Goal: Task Accomplishment & Management: Complete application form

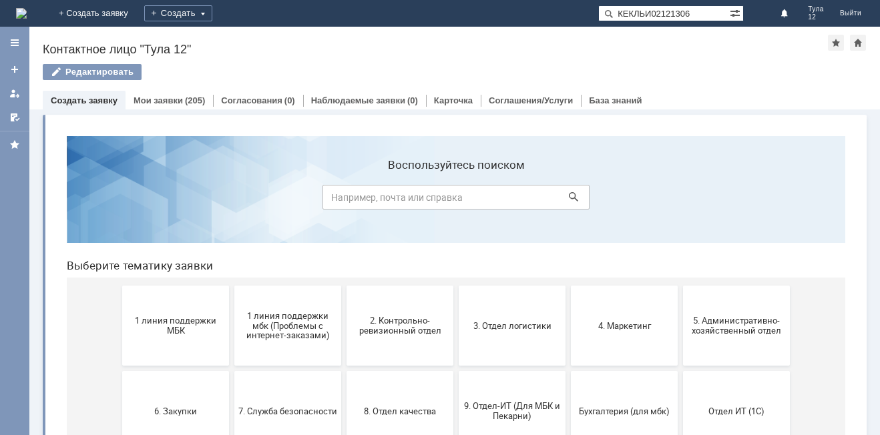
type input "КЕКЛЬИ02121306"
click at [180, 319] on span "1 линия поддержки МБК" at bounding box center [175, 326] width 99 height 20
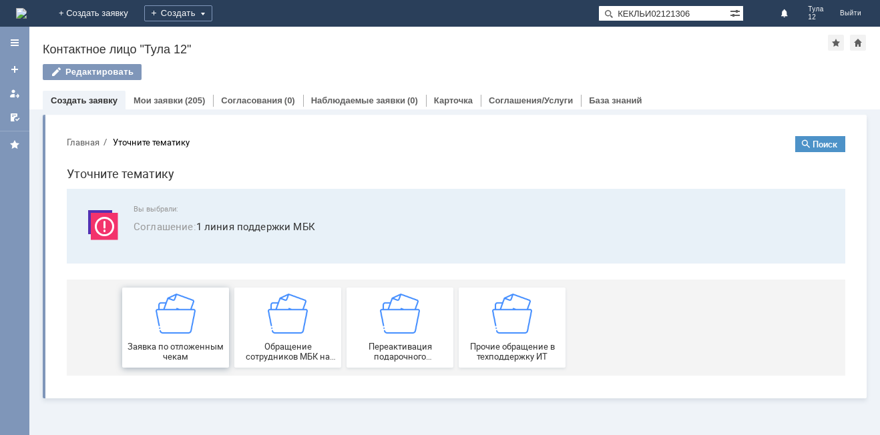
drag, startPoint x: 180, startPoint y: 320, endPoint x: 236, endPoint y: 445, distance: 137.7
click at [180, 320] on img at bounding box center [176, 314] width 40 height 40
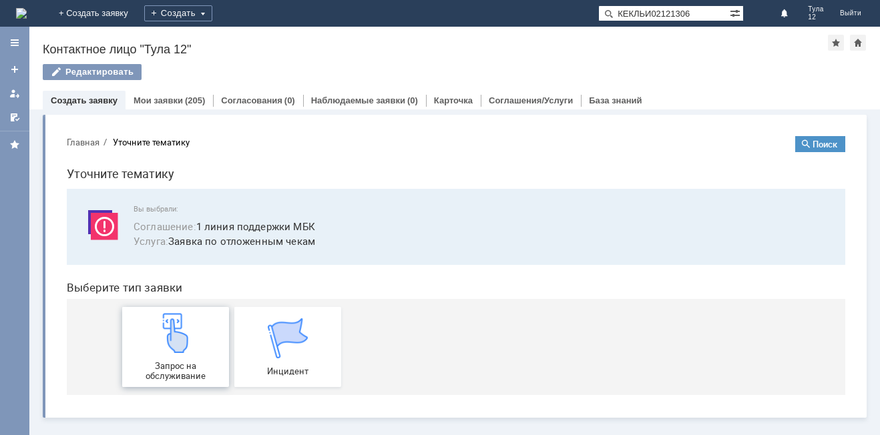
click at [182, 322] on img at bounding box center [176, 333] width 40 height 40
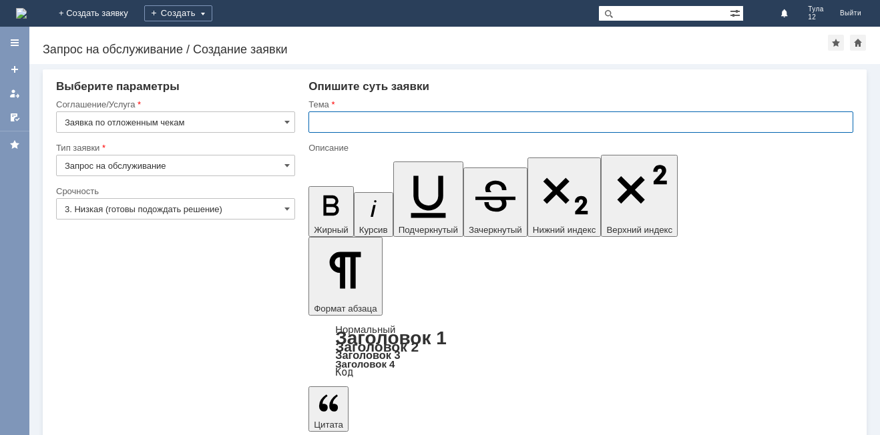
click at [395, 123] on input "text" at bounding box center [580, 121] width 545 height 21
type input "отложенные чеки"
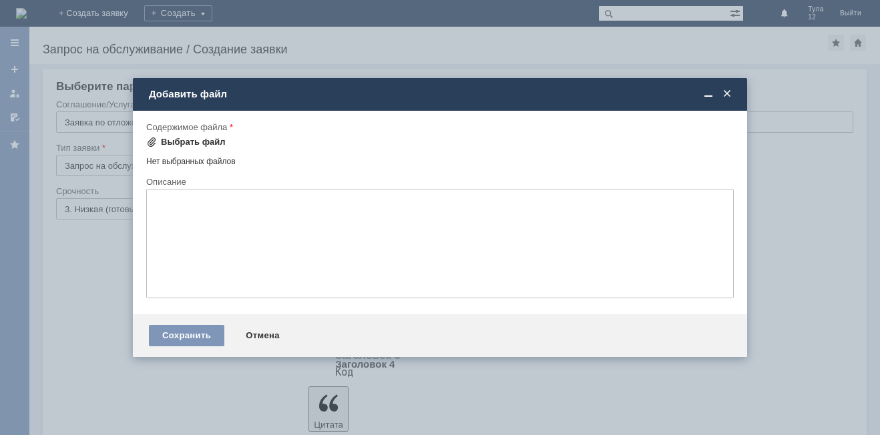
click at [205, 144] on div "Выбрать файл" at bounding box center [193, 142] width 65 height 11
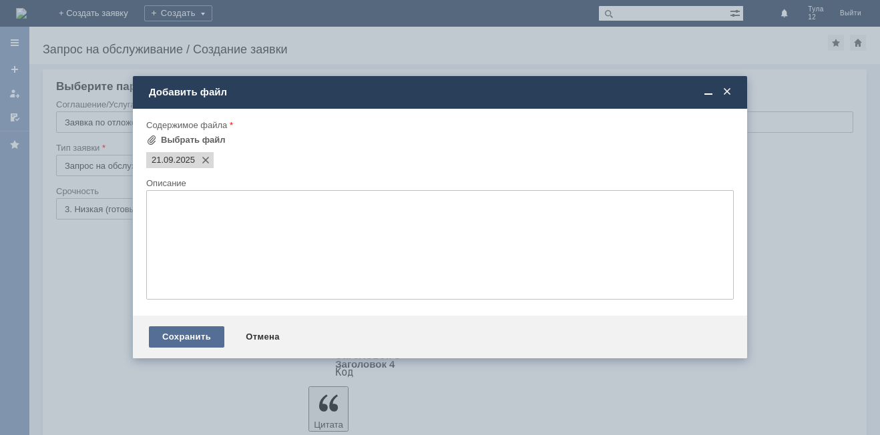
click at [168, 336] on div "Сохранить" at bounding box center [186, 336] width 75 height 21
